Goal: Information Seeking & Learning: Learn about a topic

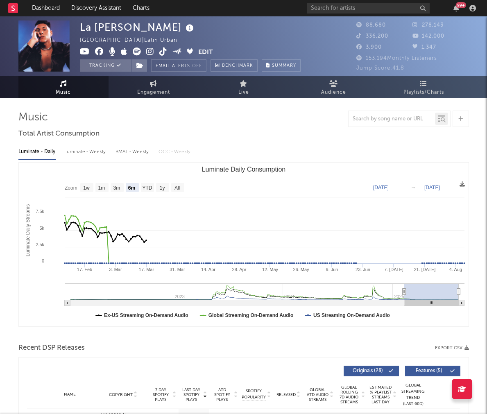
select select "6m"
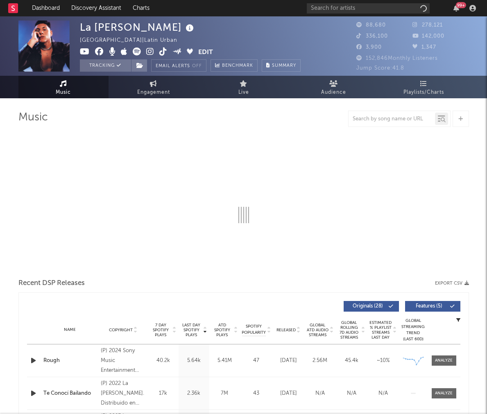
select select "6m"
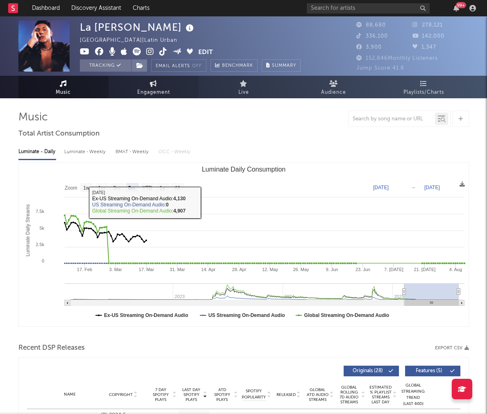
click at [149, 91] on span "Engagement" at bounding box center [153, 93] width 33 height 10
select select "1w"
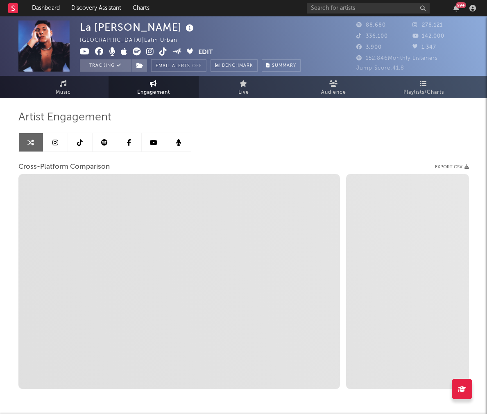
select select "1m"
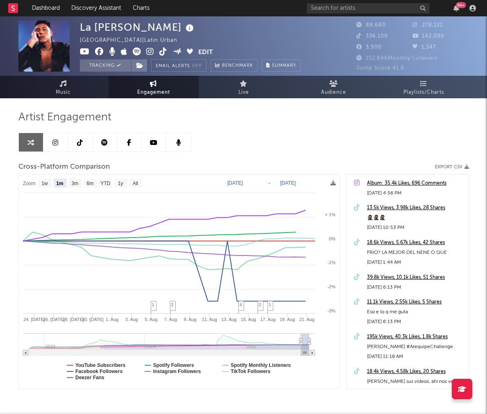
click at [57, 144] on icon at bounding box center [55, 142] width 6 height 7
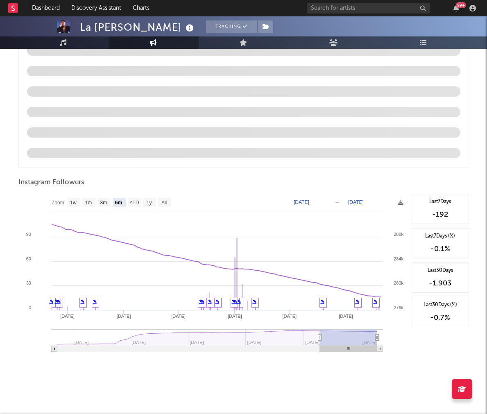
scroll to position [793, 0]
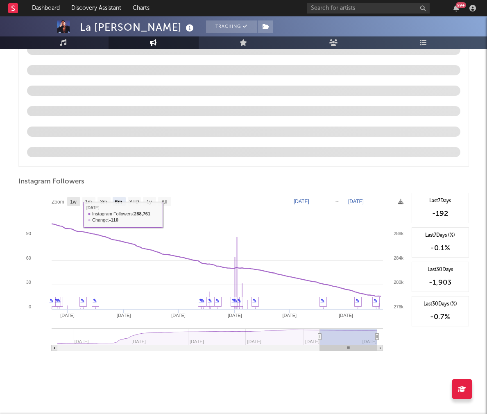
click at [76, 202] on text "1w" at bounding box center [73, 202] width 7 height 6
select select "1w"
type input "[DATE]"
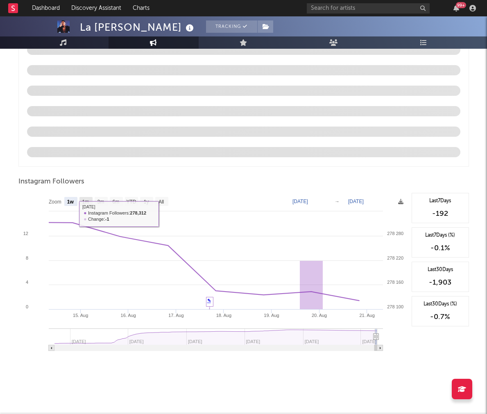
click at [88, 200] on text "1m" at bounding box center [85, 202] width 7 height 6
select select "1m"
type input "[DATE]"
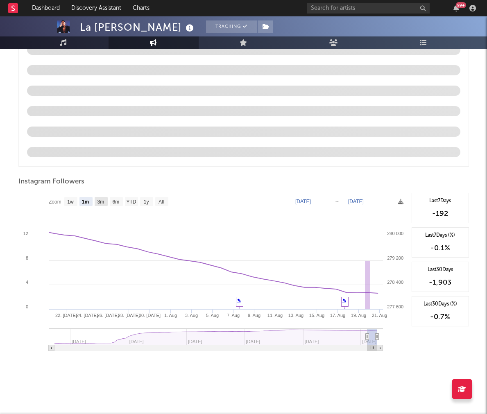
click at [97, 203] on g "3m" at bounding box center [101, 201] width 13 height 9
select select "3m"
type input "[DATE]"
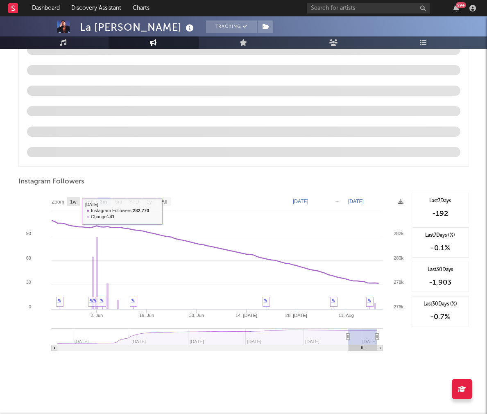
click at [71, 204] on text "1w" at bounding box center [73, 202] width 7 height 6
select select "1w"
type input "[DATE]"
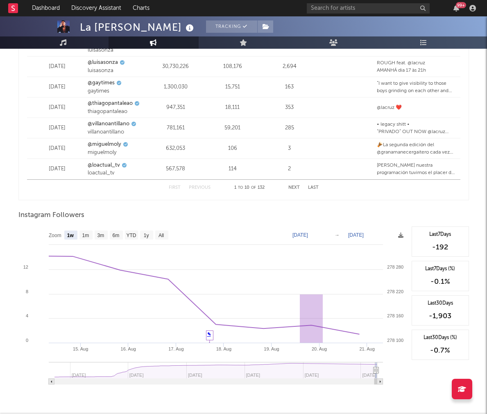
scroll to position [1140, 0]
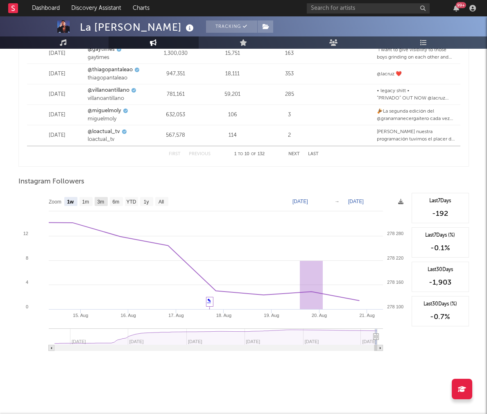
click at [104, 199] on text "3m" at bounding box center [100, 202] width 7 height 6
select select "3m"
type input "[DATE]"
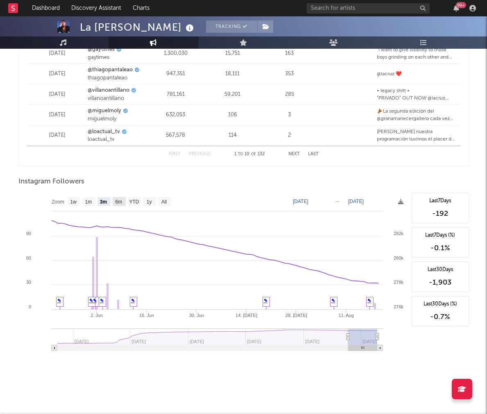
click at [126, 199] on icon "Created with Highcharts 10.3.3 [DATE]. Jun [DATE]. [DATE] [DATE]. Aug [DATE] [D…" at bounding box center [212, 275] width 389 height 164
click at [103, 196] on icon "Created with Highcharts 10.3.3 [DATE]. Jun [DATE]. [DATE] [DATE]. Aug [DATE] [D…" at bounding box center [212, 275] width 389 height 164
click at [95, 203] on rect at bounding box center [88, 201] width 13 height 9
select select "1m"
type input "[DATE]"
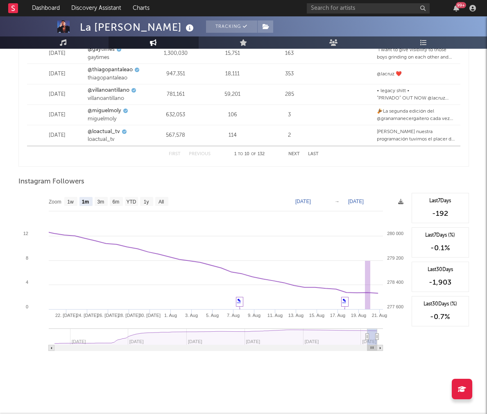
click at [72, 196] on rect at bounding box center [212, 275] width 389 height 164
click at [71, 204] on text "1w" at bounding box center [70, 202] width 7 height 6
select select "1w"
type input "[DATE]"
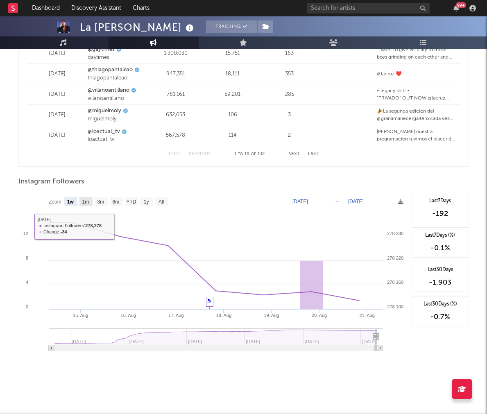
click at [84, 203] on text "1m" at bounding box center [85, 202] width 7 height 6
select select "1m"
type input "[DATE]"
